Goal: Information Seeking & Learning: Learn about a topic

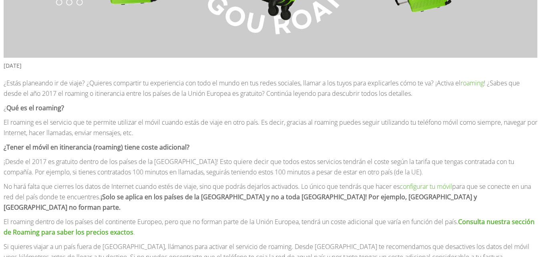
scroll to position [320, 0]
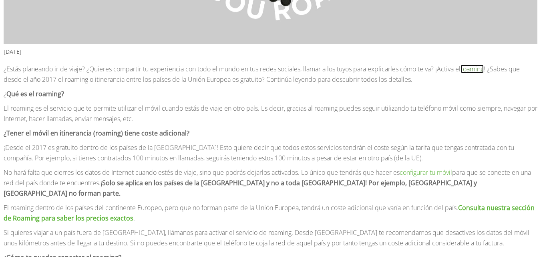
click at [478, 71] on link "roaming" at bounding box center [472, 68] width 23 height 9
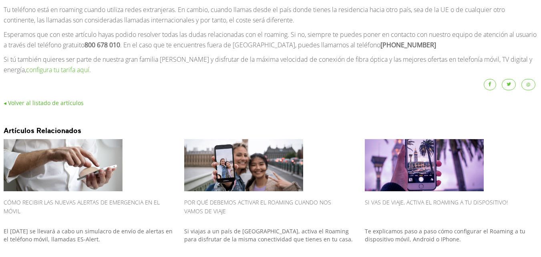
scroll to position [461, 0]
